Goal: Navigation & Orientation: Find specific page/section

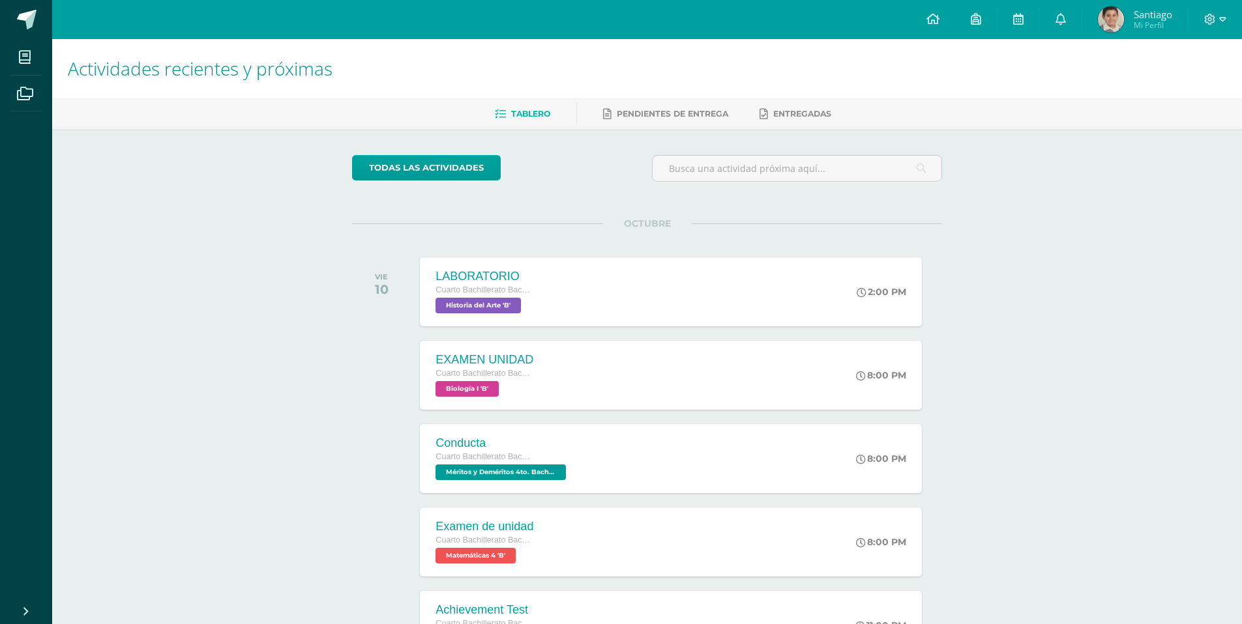
click at [512, 118] on span "Tablero" at bounding box center [530, 114] width 39 height 10
click at [18, 93] on icon at bounding box center [25, 93] width 16 height 13
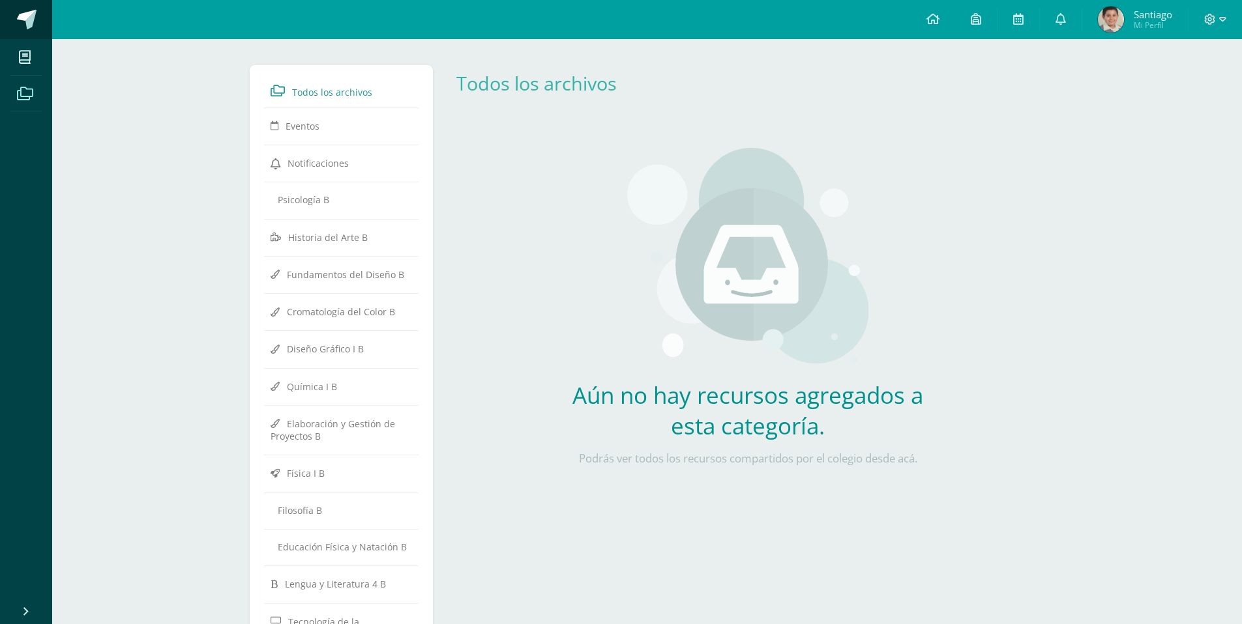
click at [25, 24] on span at bounding box center [27, 20] width 20 height 20
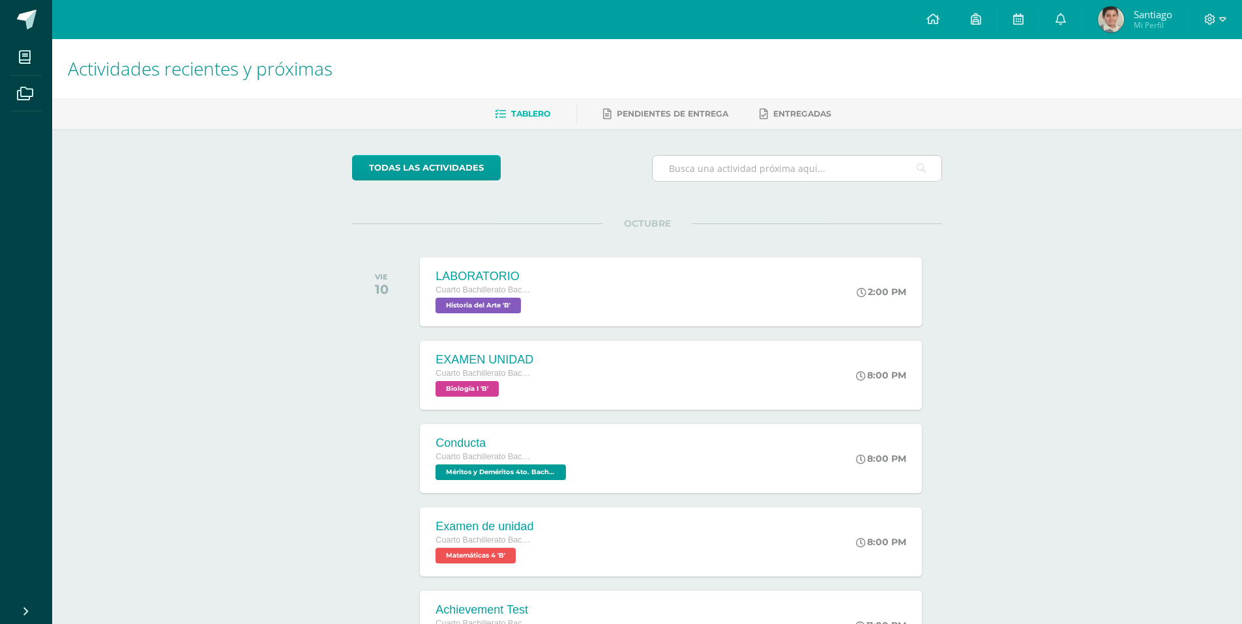
click at [807, 170] on input "text" at bounding box center [796, 168] width 289 height 25
click at [972, 18] on icon at bounding box center [976, 19] width 10 height 12
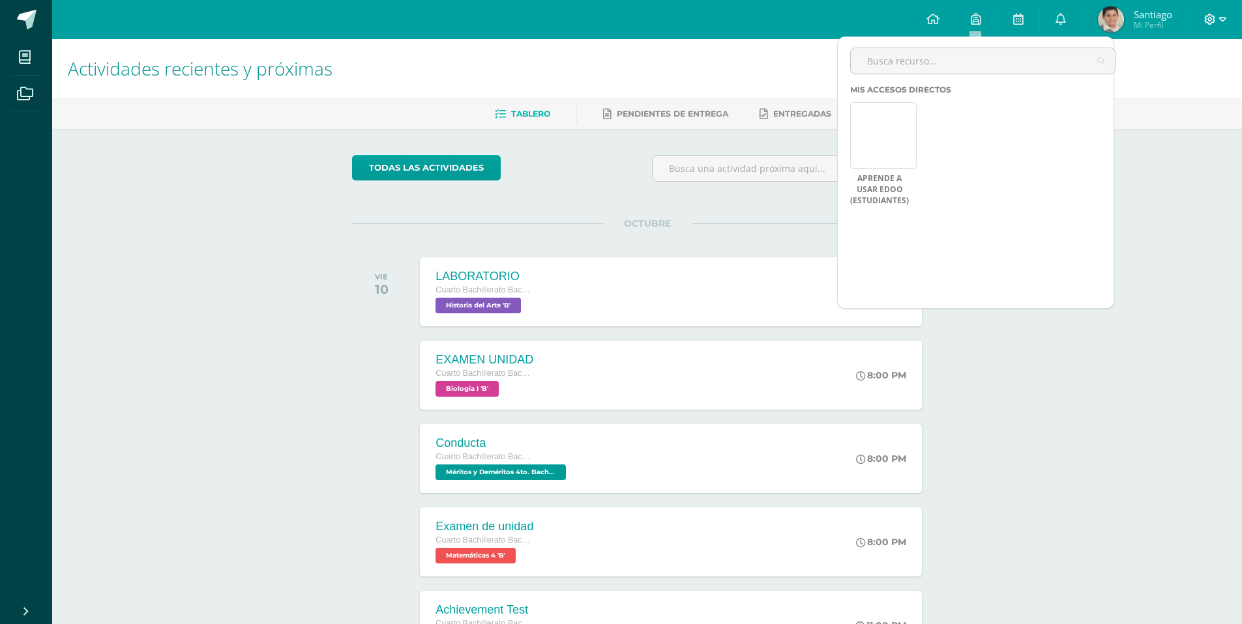
click at [1219, 19] on icon at bounding box center [1222, 20] width 7 height 12
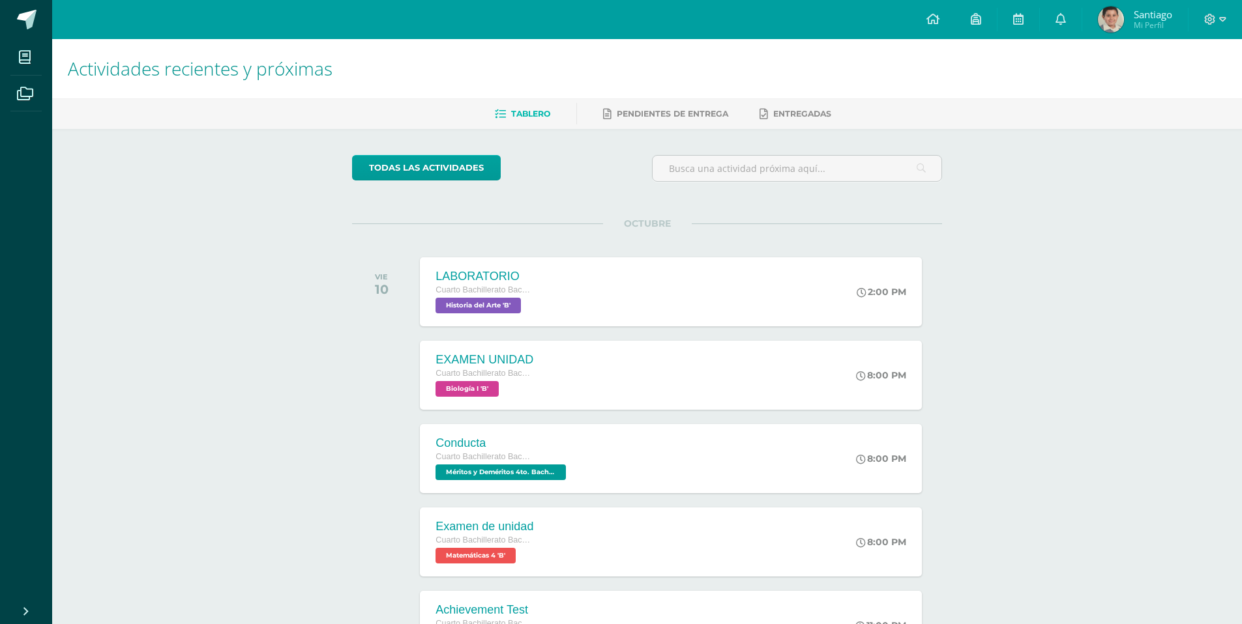
click at [1137, 27] on span "Mi Perfil" at bounding box center [1152, 25] width 38 height 11
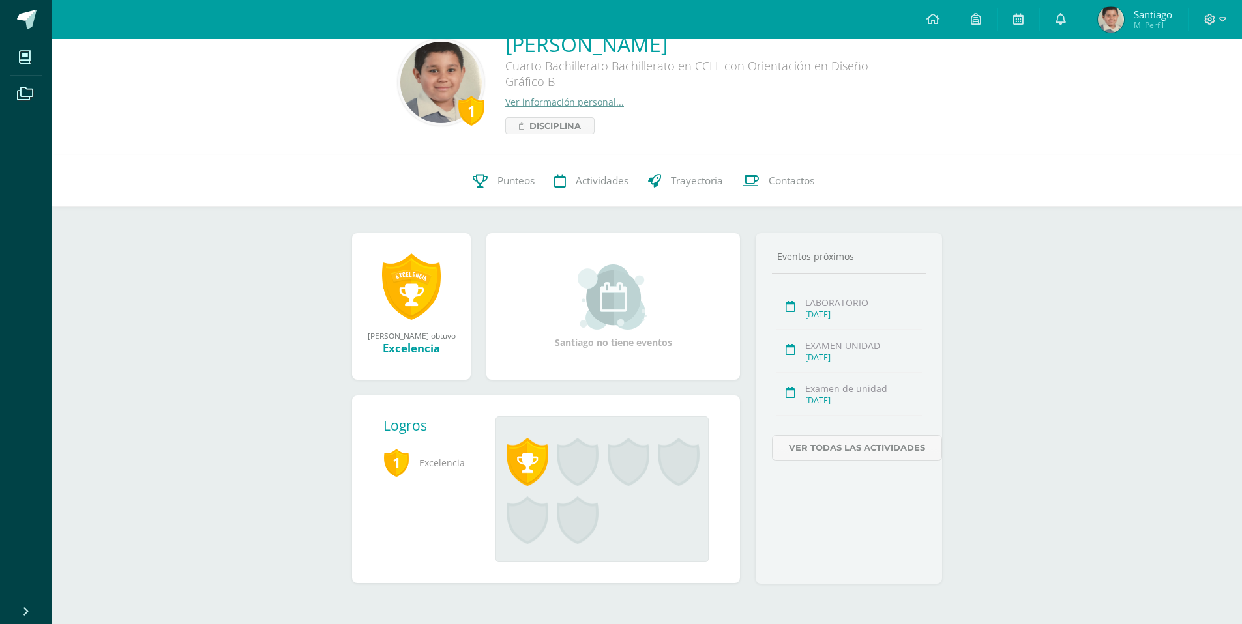
scroll to position [31, 0]
click at [879, 449] on link "Ver todas las actividades" at bounding box center [857, 446] width 170 height 25
